Goal: Entertainment & Leisure: Consume media (video, audio)

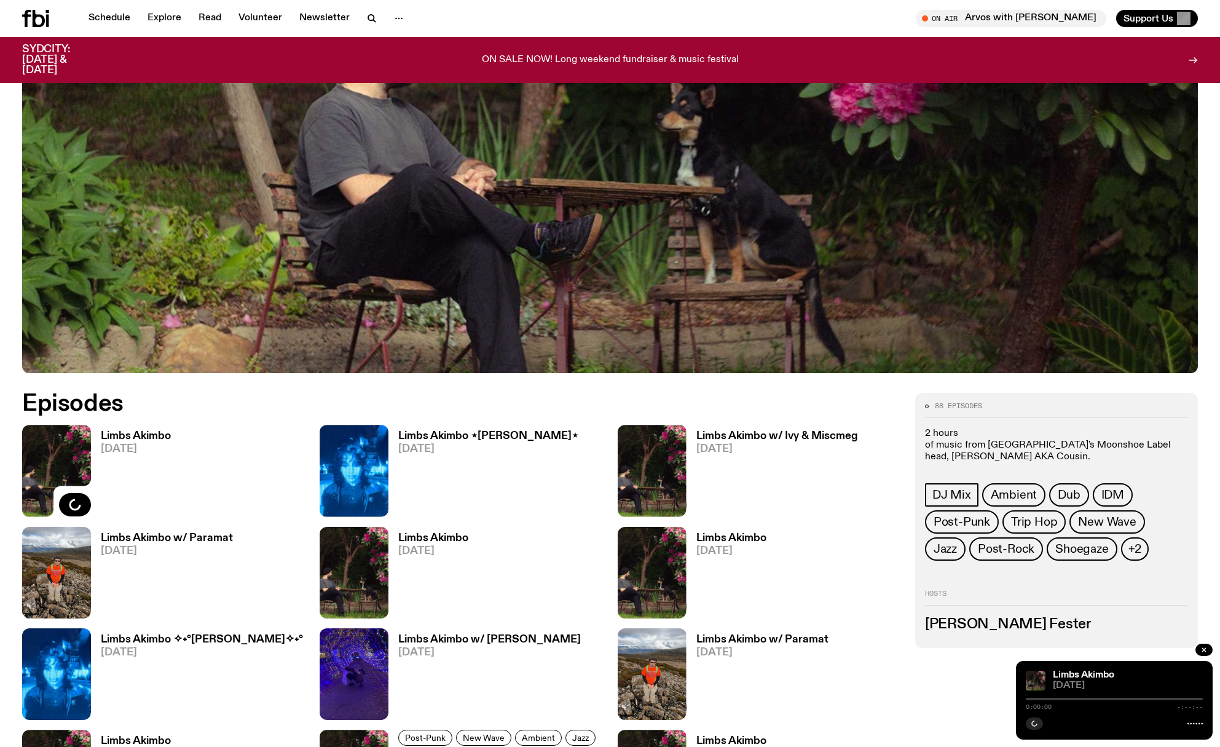
scroll to position [627, 0]
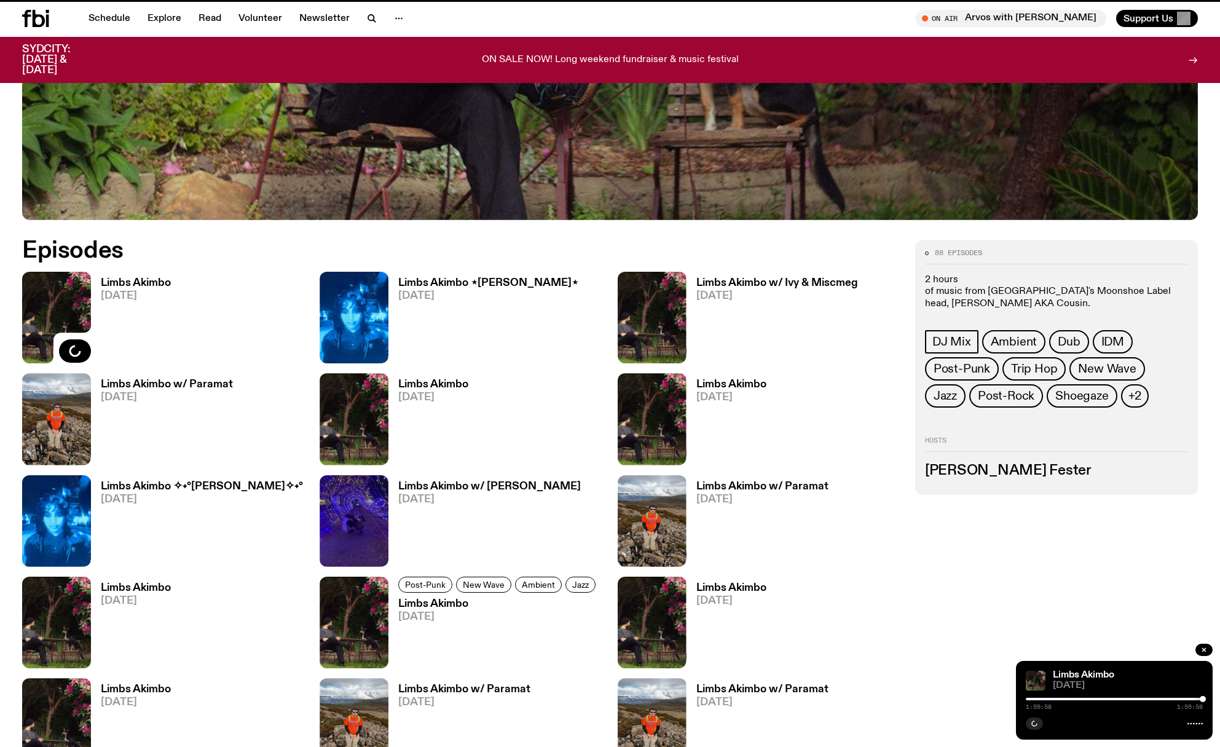
scroll to position [617, 0]
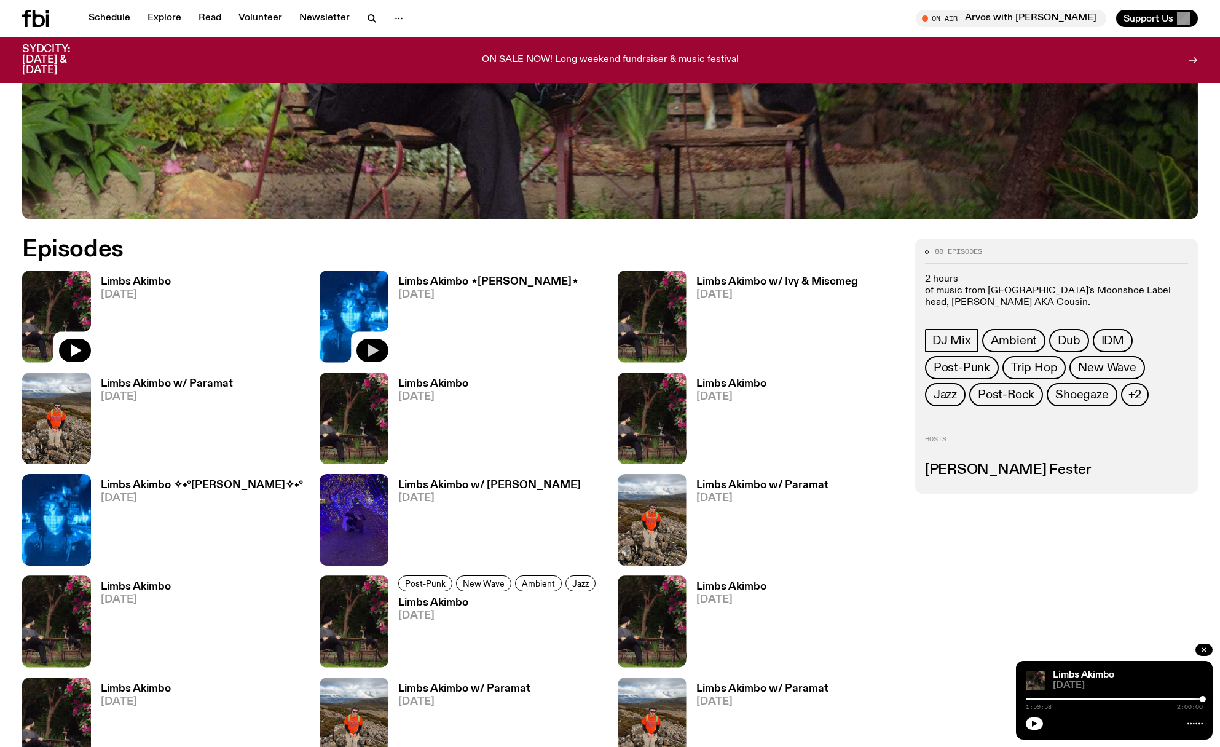
click at [372, 350] on icon "button" at bounding box center [373, 350] width 10 height 12
click at [71, 349] on icon "button" at bounding box center [76, 350] width 10 height 12
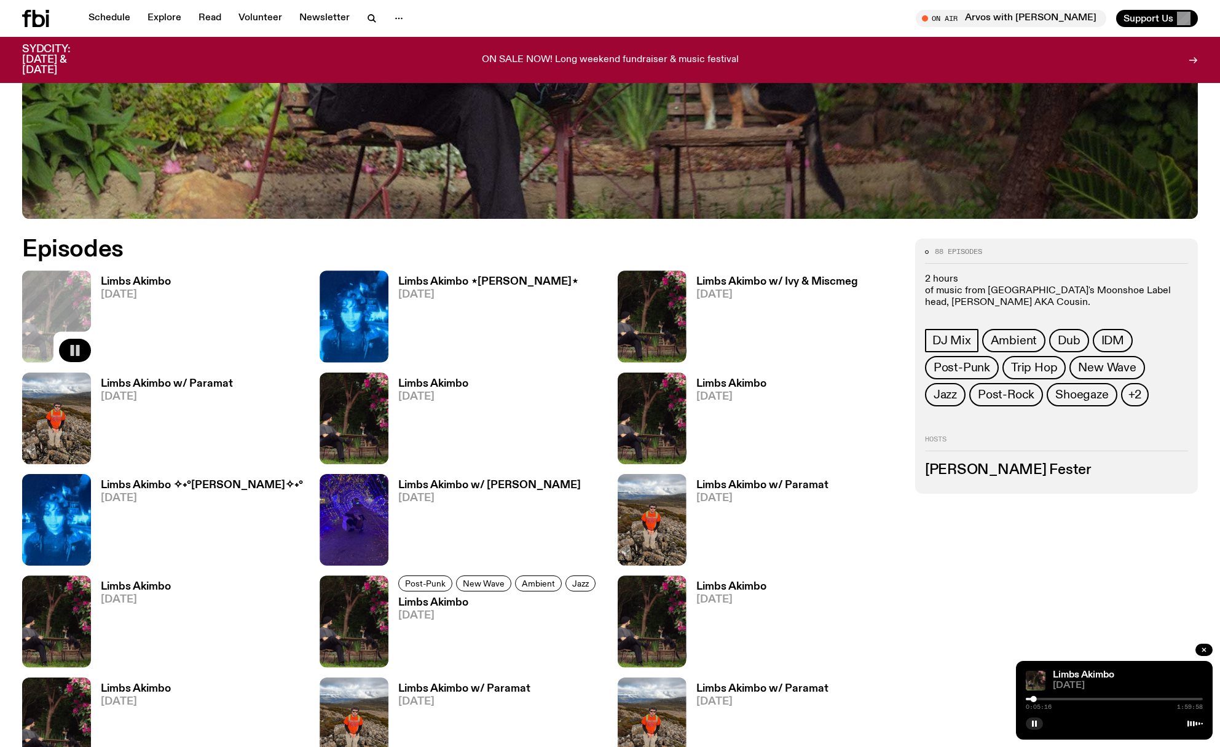
click at [1060, 698] on div at bounding box center [1113, 698] width 177 height 2
